Goal: Information Seeking & Learning: Compare options

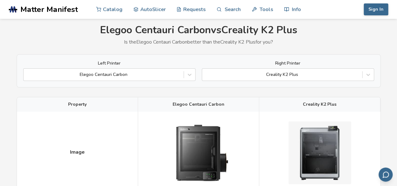
scroll to position [20, 0]
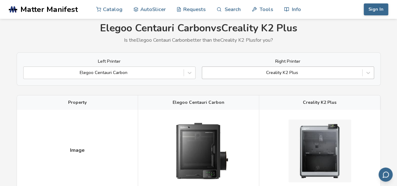
click at [359, 74] on div "Creality K2 Plus" at bounding box center [282, 72] width 160 height 9
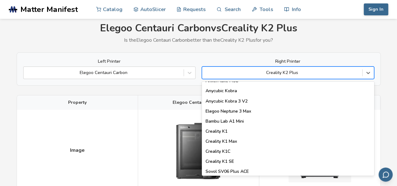
scroll to position [105, 0]
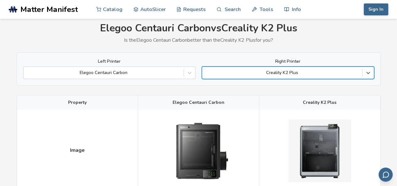
click at [358, 73] on div at bounding box center [282, 73] width 154 height 6
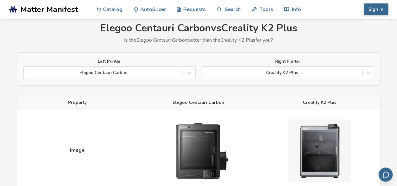
click at [374, 96] on div "Creality K2 Plus" at bounding box center [319, 102] width 121 height 14
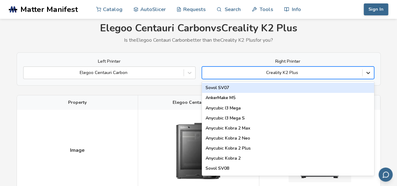
click at [365, 74] on icon at bounding box center [368, 73] width 6 height 6
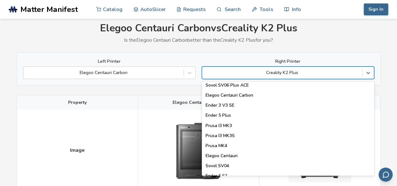
scroll to position [192, 0]
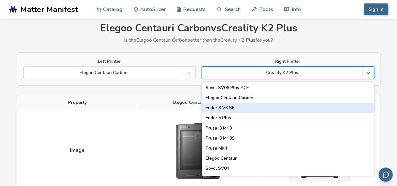
click at [255, 106] on div "Ender 3 V3 SE" at bounding box center [288, 108] width 172 height 10
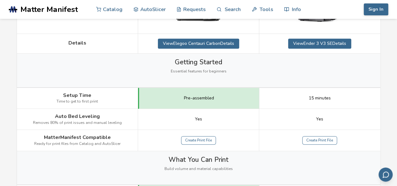
scroll to position [232, 0]
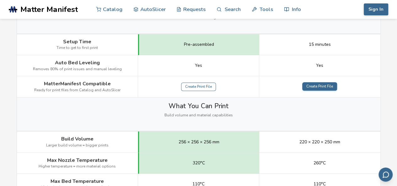
click at [321, 85] on link "Create Print File" at bounding box center [319, 86] width 35 height 9
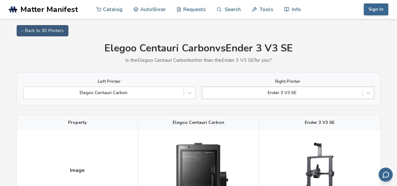
click at [360, 93] on div "Ender 3 V3 SE" at bounding box center [288, 93] width 172 height 13
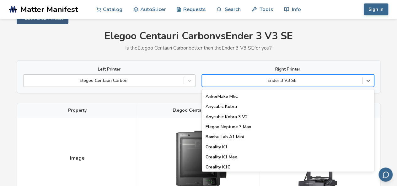
scroll to position [105, 0]
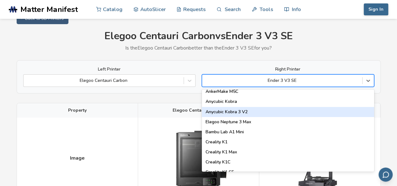
click at [248, 116] on div "Anycubic Kobra 3 V2" at bounding box center [288, 112] width 172 height 10
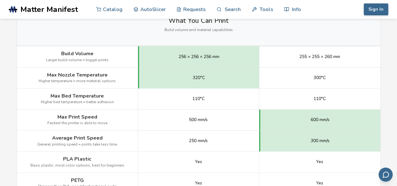
scroll to position [325, 0]
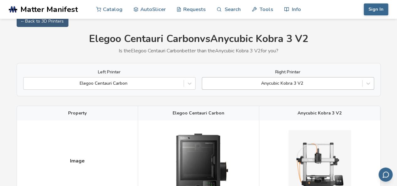
click at [350, 89] on div "Left Printer Elegoo Centauri Carbon Right Printer Anycubic Kobra 3 V2" at bounding box center [199, 79] width 364 height 33
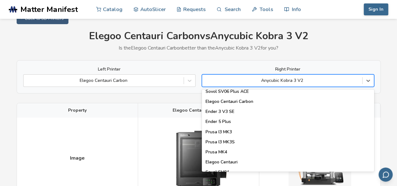
scroll to position [193, 0]
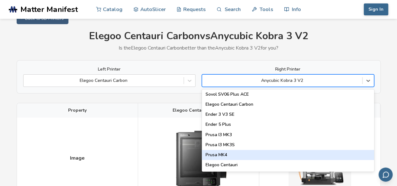
click at [246, 159] on div "Prusa MK4" at bounding box center [288, 155] width 172 height 10
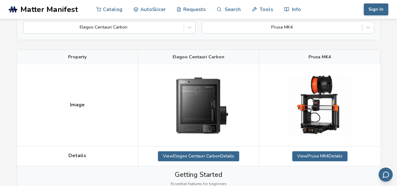
scroll to position [60, 0]
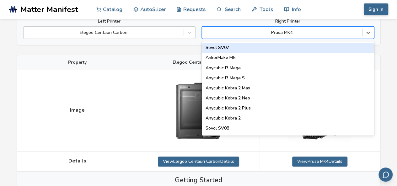
click at [360, 35] on div "Prusa MK4" at bounding box center [282, 32] width 160 height 9
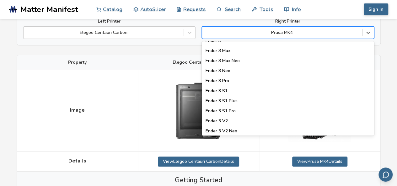
scroll to position [559, 0]
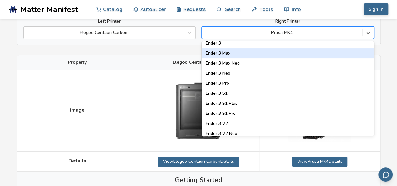
click at [248, 56] on div "Ender 3 Max" at bounding box center [288, 53] width 172 height 10
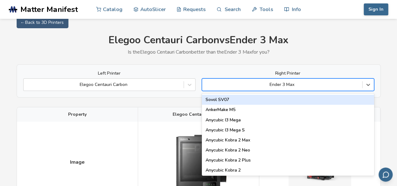
click at [340, 91] on div "89 results available. Use Up and Down to choose options, press Enter to select …" at bounding box center [288, 84] width 172 height 13
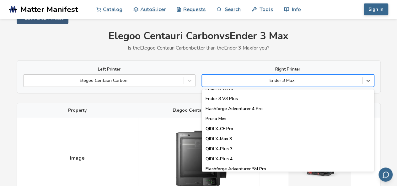
scroll to position [817, 0]
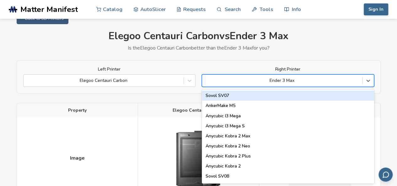
click at [340, 78] on div at bounding box center [282, 81] width 154 height 6
type input "***"
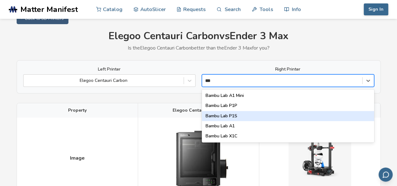
click at [240, 117] on div "Bambu Lab P1S" at bounding box center [288, 116] width 172 height 10
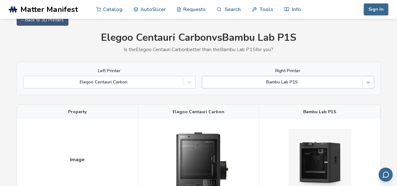
click at [370, 89] on div "Bambu Lab P1S" at bounding box center [288, 82] width 172 height 13
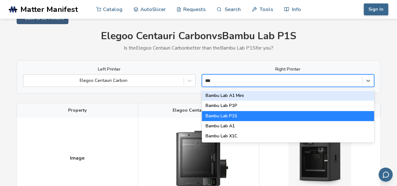
type input "****"
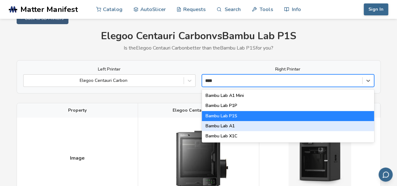
click at [231, 127] on div "Bambu Lab A1" at bounding box center [288, 126] width 172 height 10
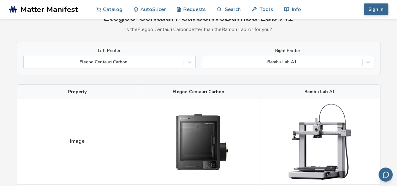
scroll to position [27, 0]
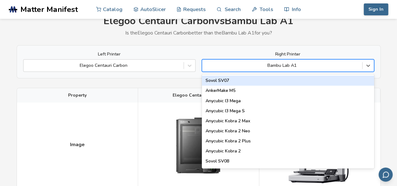
click at [361, 64] on div "Bambu Lab A1" at bounding box center [282, 65] width 160 height 9
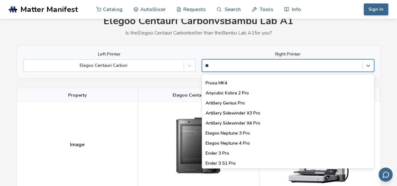
scroll to position [0, 0]
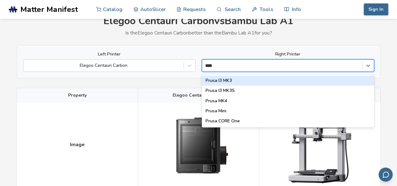
type input "*****"
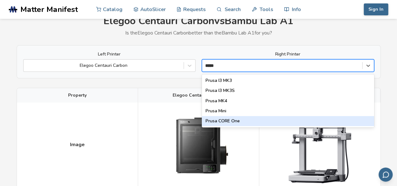
click at [259, 124] on div "Prusa CORE One" at bounding box center [288, 121] width 172 height 10
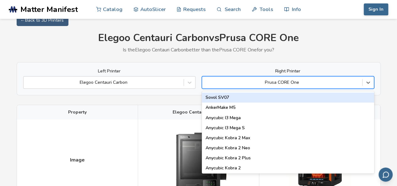
click at [351, 88] on div "Prusa CORE One" at bounding box center [288, 82] width 172 height 13
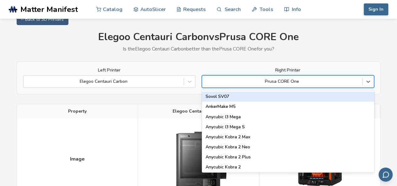
scroll to position [12, 0]
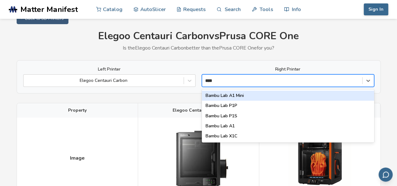
type input "*****"
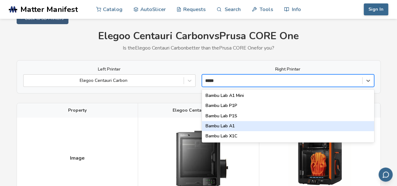
click at [228, 123] on div "Bambu Lab A1" at bounding box center [288, 126] width 172 height 10
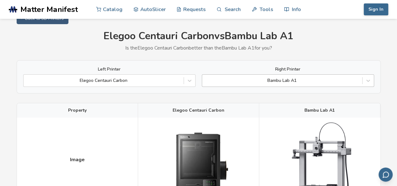
click at [333, 79] on div at bounding box center [282, 81] width 154 height 6
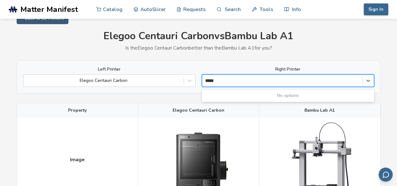
type input "****"
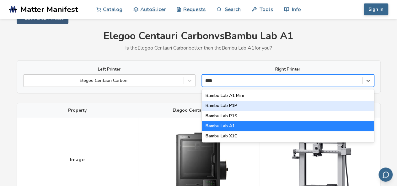
click at [240, 107] on div "Bambu Lab P1P" at bounding box center [288, 106] width 172 height 10
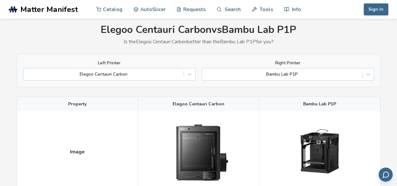
scroll to position [15, 0]
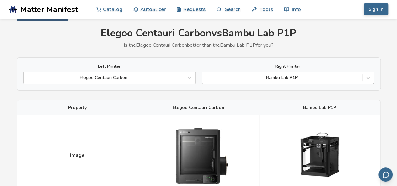
click at [360, 77] on div "Bambu Lab P1P" at bounding box center [282, 77] width 160 height 9
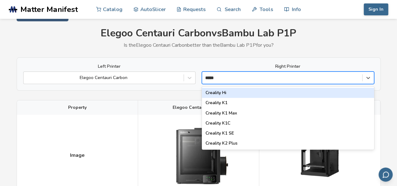
type input "******"
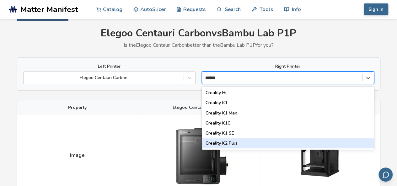
click at [235, 143] on div "Creality K2 Plus" at bounding box center [288, 143] width 172 height 10
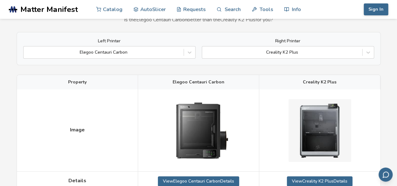
scroll to position [28, 0]
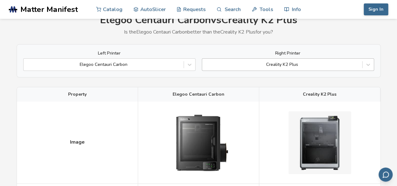
click at [331, 68] on div "Creality K2 Plus" at bounding box center [282, 64] width 160 height 9
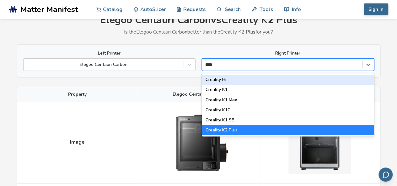
type input "*****"
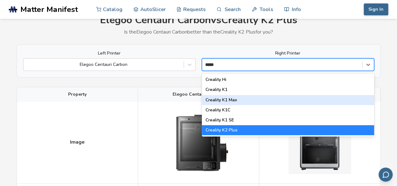
click at [232, 100] on div "Creality K1 Max" at bounding box center [288, 100] width 172 height 10
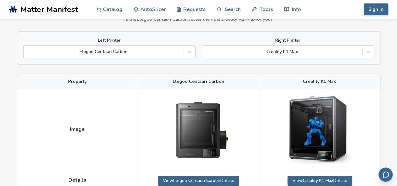
scroll to position [45, 0]
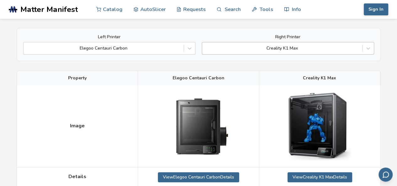
click at [316, 52] on div "Creality K1 Max" at bounding box center [288, 48] width 172 height 13
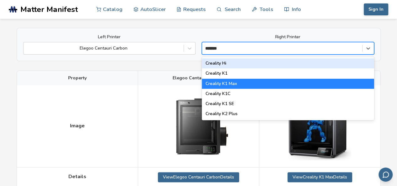
type input "********"
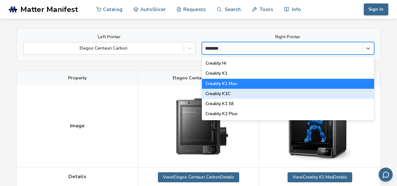
click at [235, 91] on div "Creality K1C" at bounding box center [288, 94] width 172 height 10
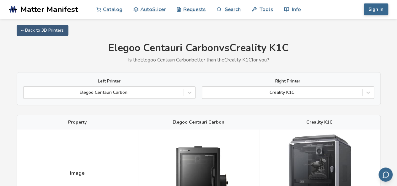
scroll to position [6, 0]
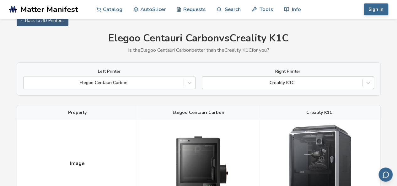
click at [361, 88] on div "Creality K1C" at bounding box center [288, 83] width 172 height 13
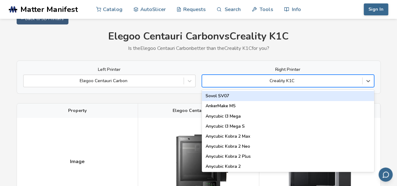
scroll to position [12, 0]
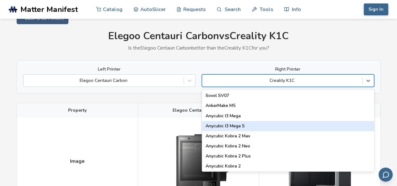
click at [321, 126] on div "Anycubic I3 Mega S" at bounding box center [288, 126] width 172 height 10
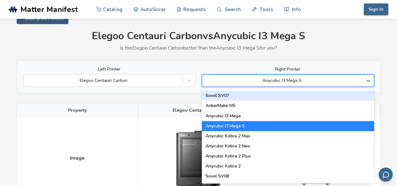
click at [350, 84] on div "Anycubic I3 Mega S" at bounding box center [282, 80] width 160 height 9
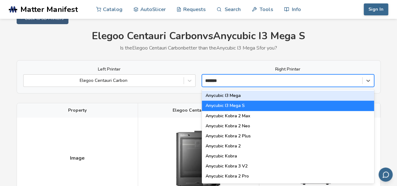
type input "********"
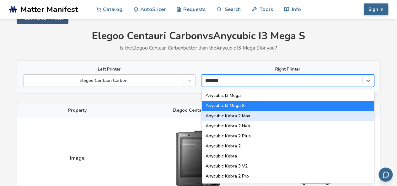
click at [267, 117] on div "Anycubic Kobra 2 Max" at bounding box center [288, 116] width 172 height 10
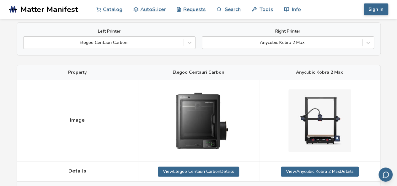
scroll to position [49, 0]
